Goal: Information Seeking & Learning: Understand process/instructions

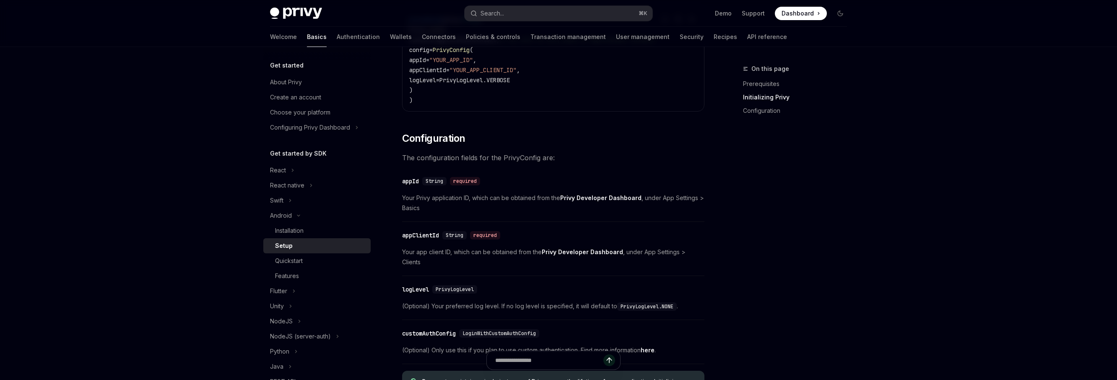
scroll to position [234, 0]
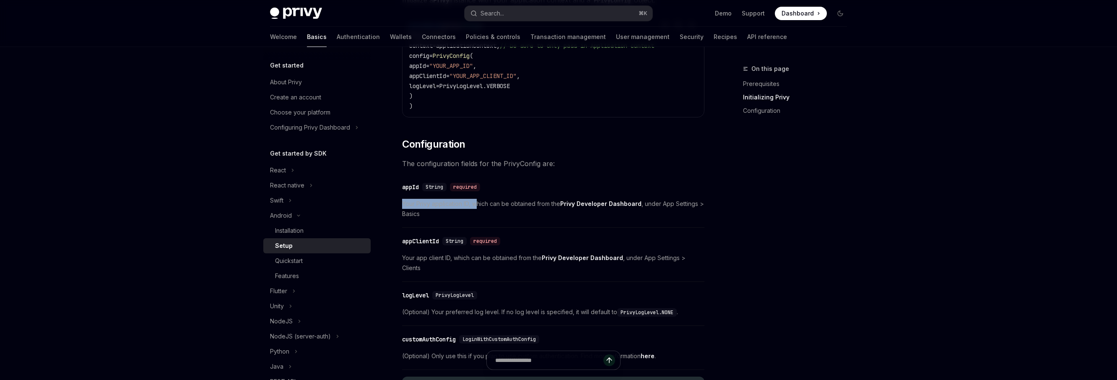
drag, startPoint x: 402, startPoint y: 208, endPoint x: 479, endPoint y: 205, distance: 77.6
click at [479, 205] on span "Your Privy application ID, which can be obtained from the Privy Developer Dashb…" at bounding box center [553, 209] width 302 height 20
click at [431, 226] on div "​ appId String required Your Privy application ID, which can be obtained from t…" at bounding box center [553, 203] width 302 height 50
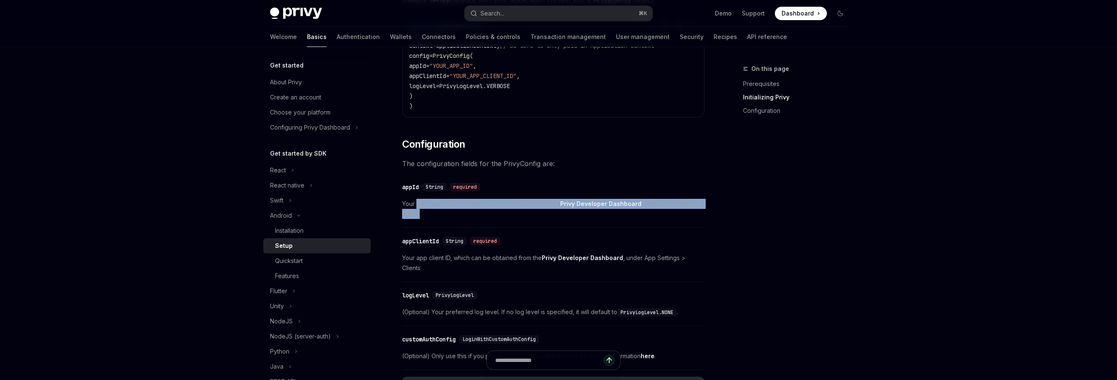
drag, startPoint x: 418, startPoint y: 208, endPoint x: 526, endPoint y: 213, distance: 108.3
click at [526, 213] on span "Your Privy application ID, which can be obtained from the Privy Developer Dashb…" at bounding box center [553, 209] width 302 height 20
copy span "Privy application ID, which can be obtained from the Privy Developer Dashboard …"
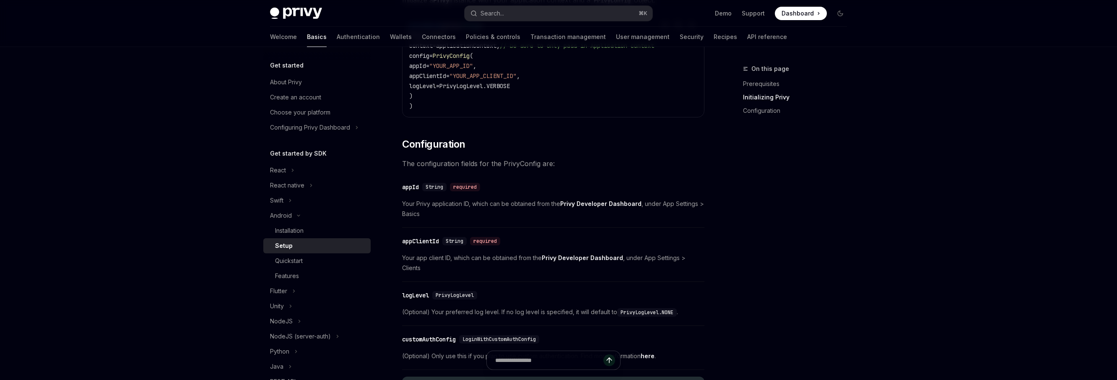
click at [585, 236] on div "​ appClientId String required Your app client ID, which can be obtained from th…" at bounding box center [553, 257] width 302 height 50
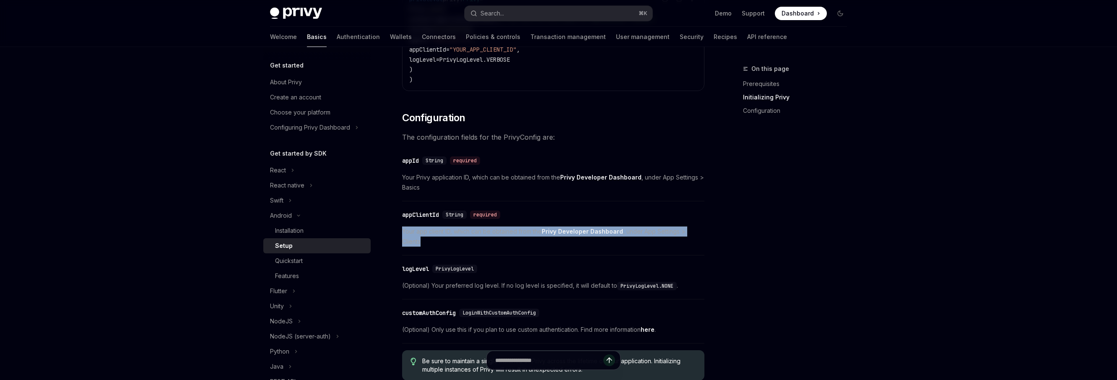
drag, startPoint x: 403, startPoint y: 234, endPoint x: 708, endPoint y: 234, distance: 304.8
click at [708, 234] on div "On this page Prerequisites Initializing Privy Configuration Android Setup OpenA…" at bounding box center [558, 151] width 590 height 729
copy span "Your app client ID, which can be obtained from the Privy Developer Dashboard , …"
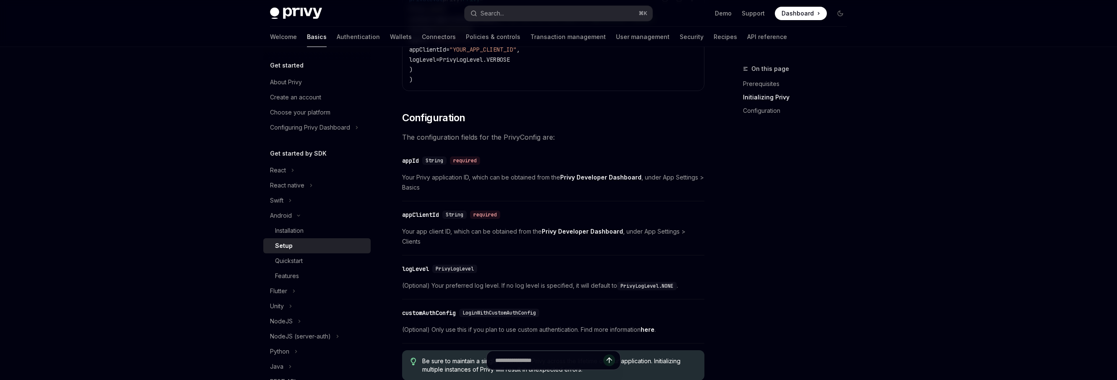
click at [487, 286] on div "​ logLevel PrivyLogLevel (Optional) Your preferred log level. If no log level i…" at bounding box center [553, 280] width 302 height 40
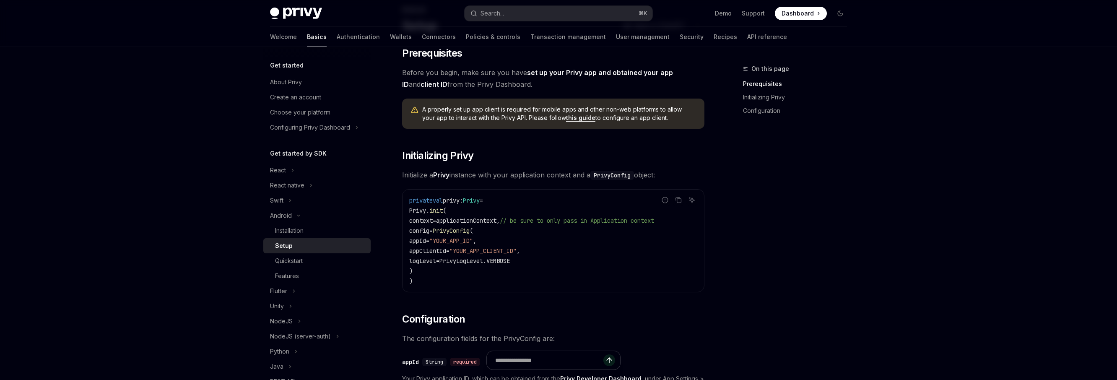
scroll to position [0, 0]
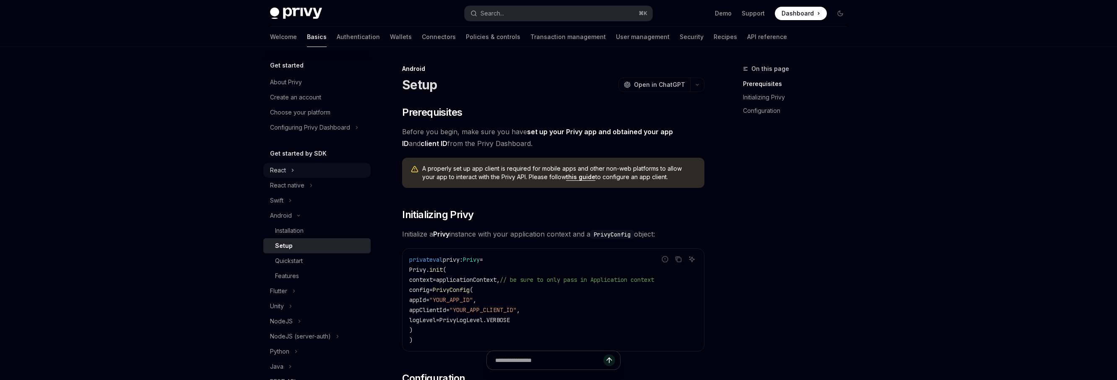
click at [299, 170] on button "React" at bounding box center [316, 170] width 107 height 15
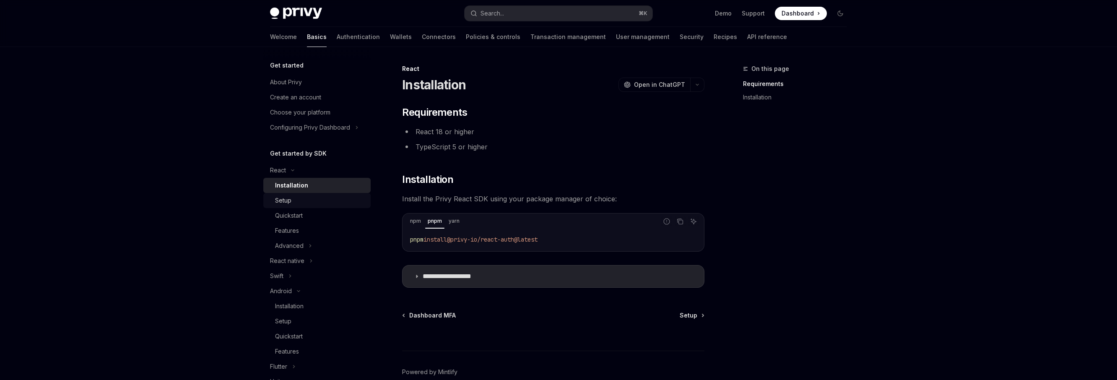
click at [303, 204] on div "Setup" at bounding box center [320, 200] width 91 height 10
type textarea "*"
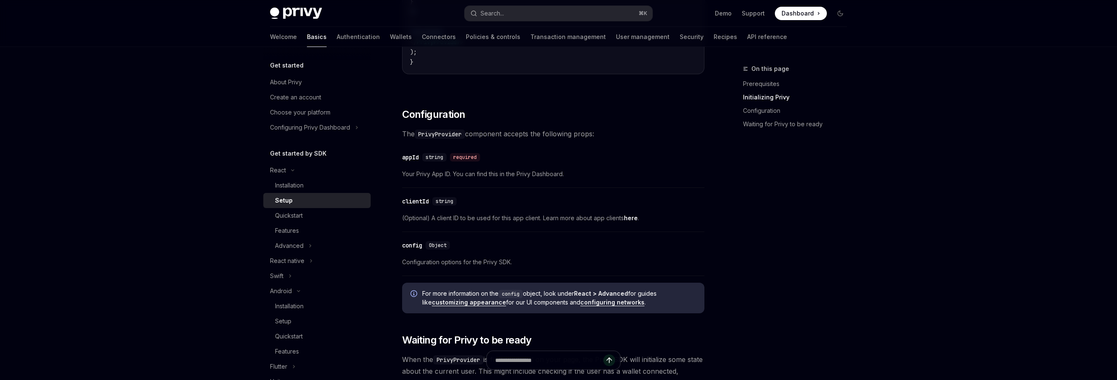
scroll to position [516, 0]
drag, startPoint x: 400, startPoint y: 259, endPoint x: 567, endPoint y: 263, distance: 166.5
click at [567, 263] on div "React Setup OpenAI Open in ChatGPT OpenAI Open in ChatGPT ​ Prerequisites Befor…" at bounding box center [474, 241] width 463 height 1387
copy span "Configuration options for the Privy SDK."
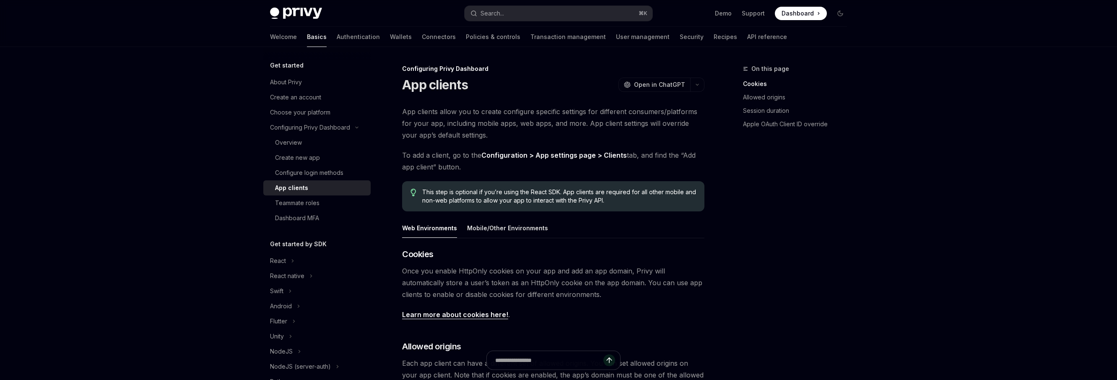
click at [939, 99] on div "Privy Docs home page Search... ⌘ K Demo Support Dashboard Dashboard Search... N…" at bounding box center [558, 346] width 1117 height 692
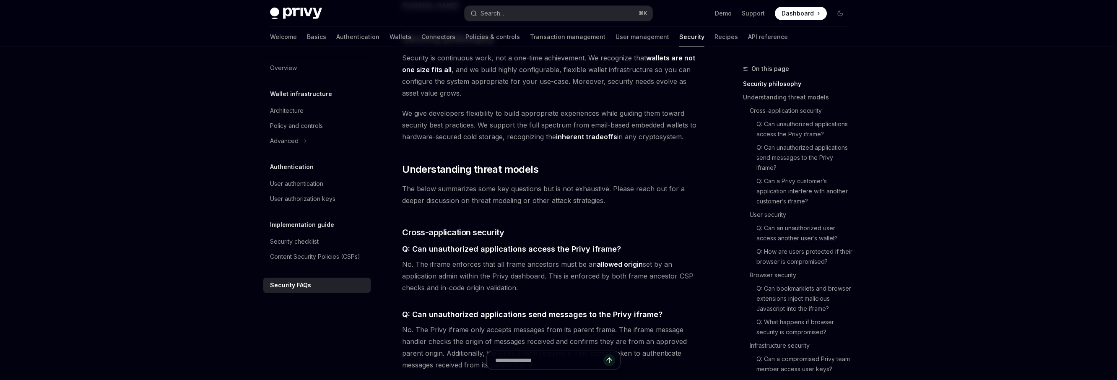
scroll to position [26, 0]
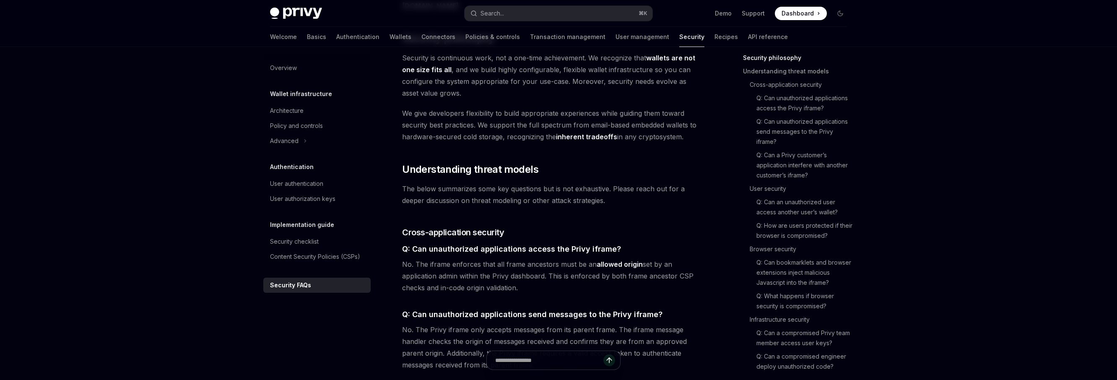
drag, startPoint x: 454, startPoint y: 257, endPoint x: 532, endPoint y: 265, distance: 79.3
click at [532, 265] on span "No. The iframe enforces that all frame ancestors must be an allowed origin set …" at bounding box center [553, 275] width 302 height 35
click at [533, 268] on span "No. The iframe enforces that all frame ancestors must be an allowed origin set …" at bounding box center [553, 275] width 302 height 35
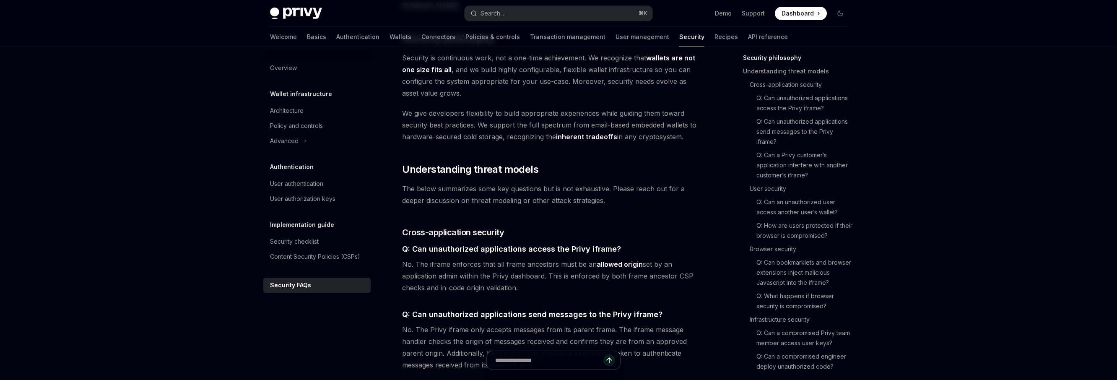
click at [687, 258] on span "No. The iframe enforces that all frame ancestors must be an allowed origin set …" at bounding box center [553, 275] width 302 height 35
copy span "CSP"
click at [468, 259] on span "No. The iframe enforces that all frame ancestors must be an allowed origin set …" at bounding box center [553, 275] width 302 height 35
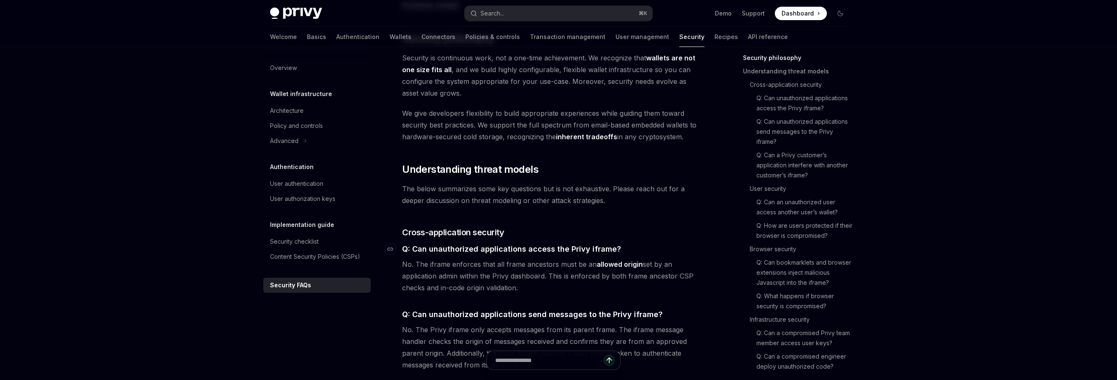
click at [424, 243] on span "Q: Can unauthorized applications access the Privy iframe?" at bounding box center [511, 248] width 219 height 11
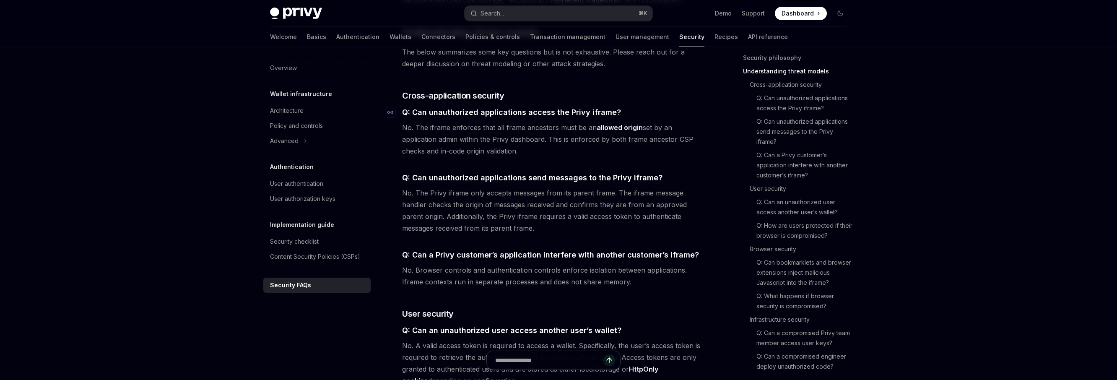
scroll to position [551, 0]
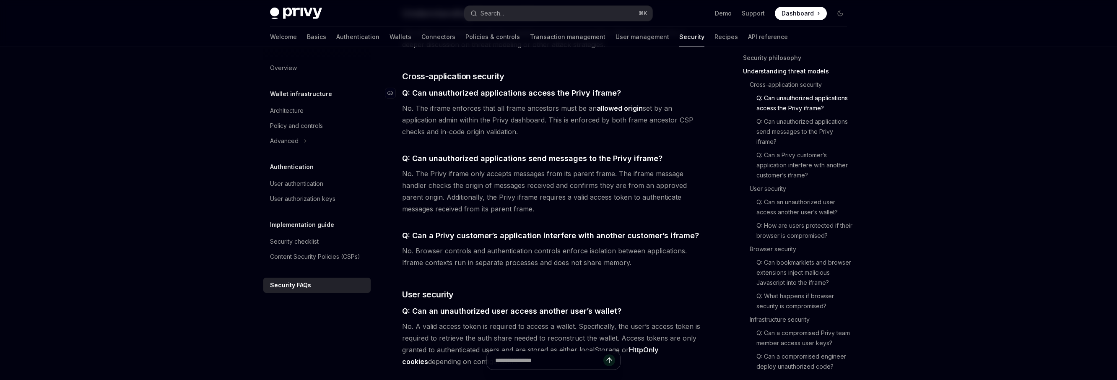
click at [421, 87] on span "Q: Can unauthorized applications access the Privy iframe?" at bounding box center [511, 92] width 219 height 11
click at [414, 87] on span "Q: Can unauthorized applications access the Privy iframe?" at bounding box center [511, 92] width 219 height 11
click at [392, 91] on icon "Navigate to header" at bounding box center [390, 93] width 6 height 5
click at [192, 231] on div "Privy Docs home page Search... ⌘ K Demo Support Dashboard Dashboard Search... N…" at bounding box center [558, 326] width 1117 height 1754
click at [917, 187] on div "Privy Docs home page Search... ⌘ K Demo Support Dashboard Dashboard Search... N…" at bounding box center [558, 326] width 1117 height 1754
